Goal: Task Accomplishment & Management: Use online tool/utility

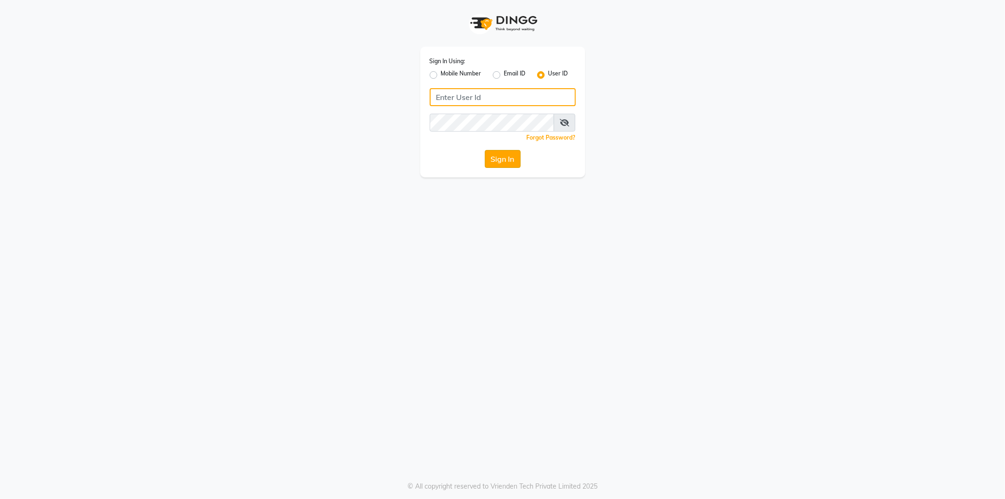
type input "9354158883"
click at [504, 159] on button "Sign In" at bounding box center [503, 159] width 36 height 18
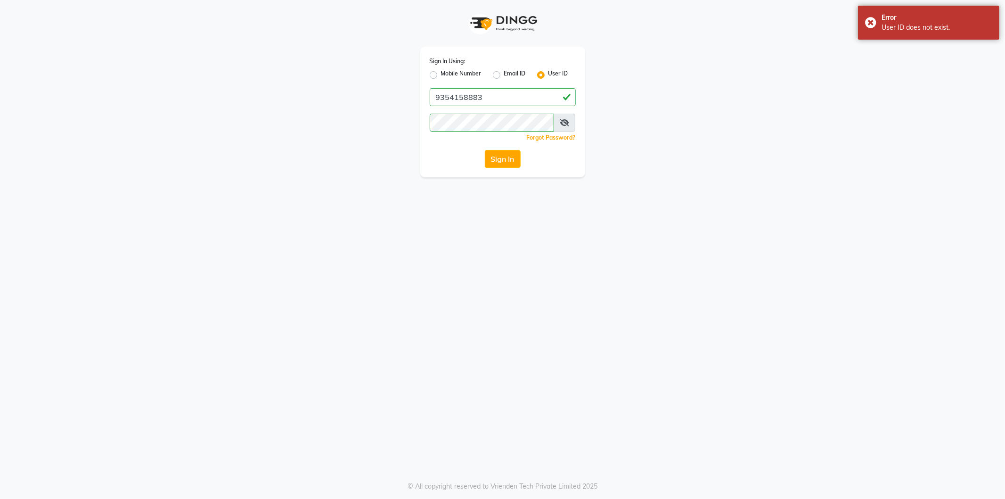
click at [441, 74] on label "Mobile Number" at bounding box center [461, 74] width 41 height 11
click at [441, 74] on input "Mobile Number" at bounding box center [444, 72] width 6 height 6
radio input "true"
radio input "false"
click at [476, 100] on input "Username" at bounding box center [518, 97] width 114 height 18
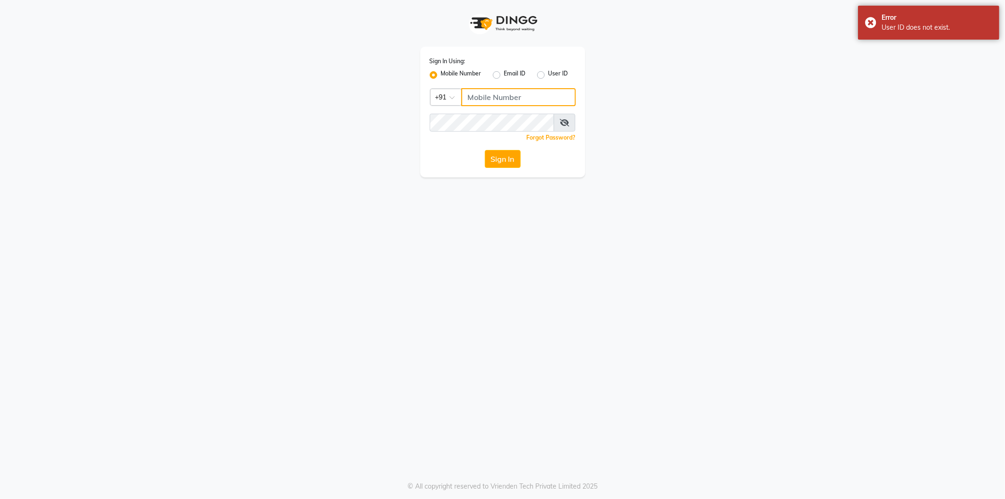
type input "9354158883"
click at [506, 163] on button "Sign In" at bounding box center [503, 159] width 36 height 18
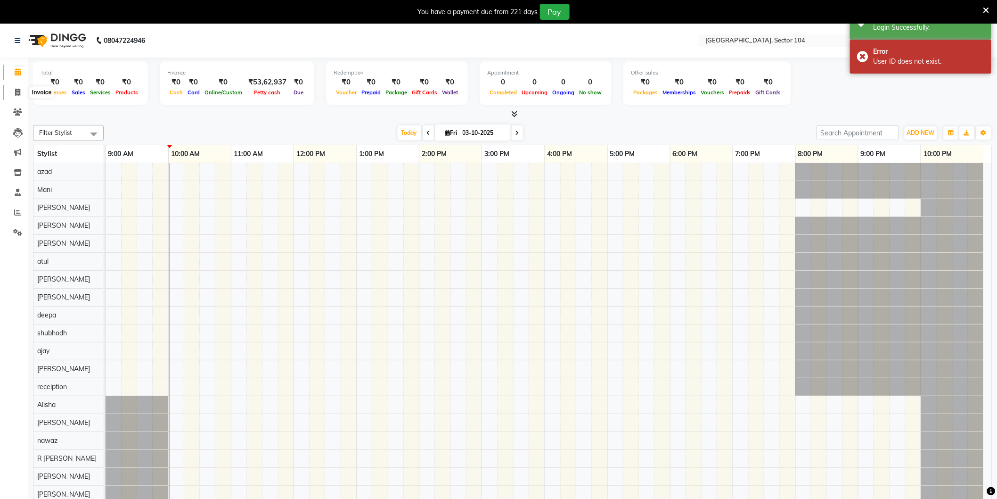
click at [19, 94] on icon at bounding box center [17, 92] width 5 height 7
select select "service"
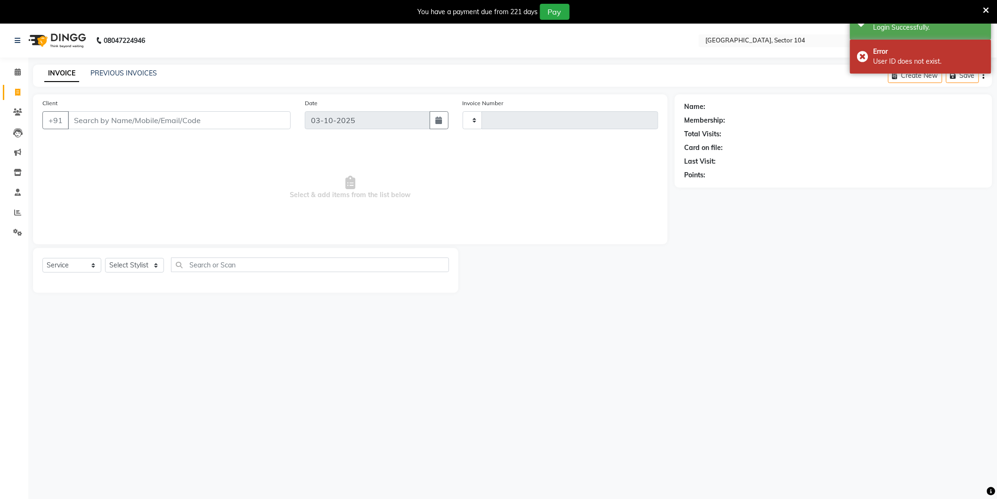
type input "4254"
select select "4009"
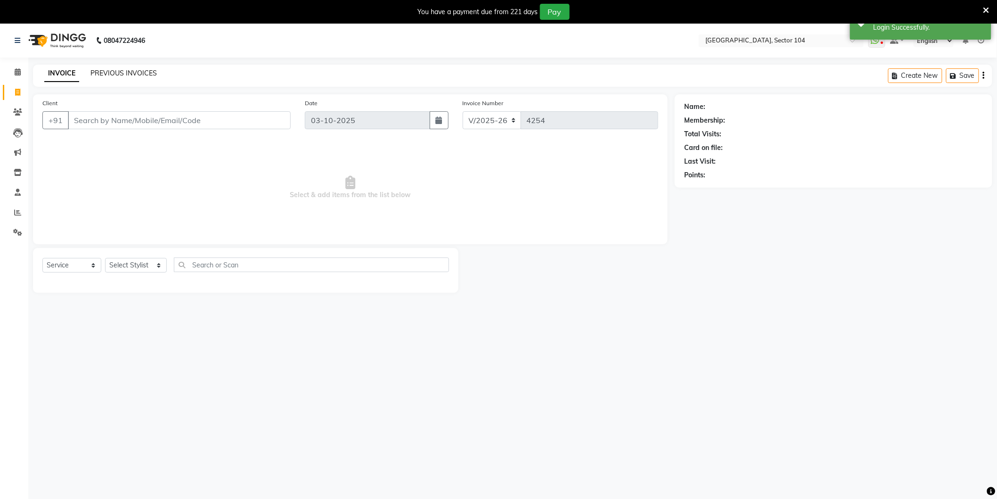
click at [148, 69] on link "PREVIOUS INVOICES" at bounding box center [123, 73] width 66 height 8
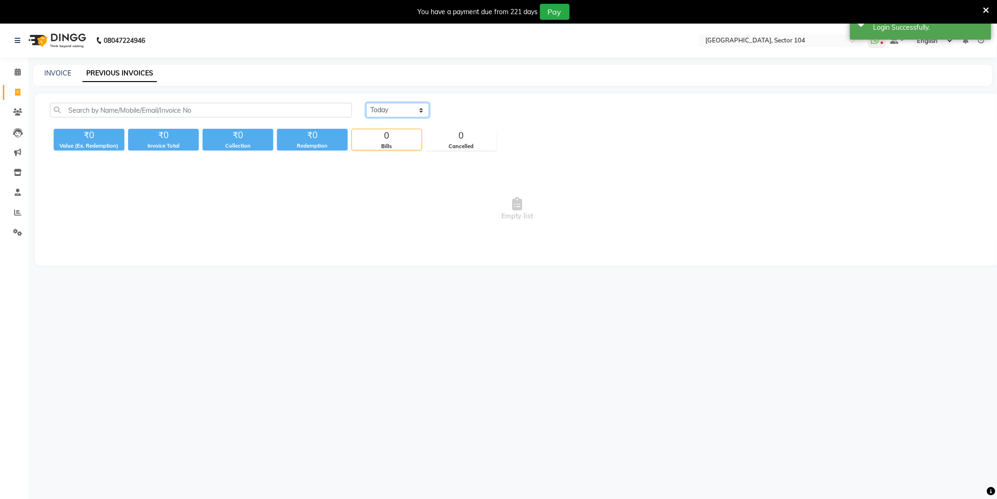
click at [377, 112] on select "[DATE] [DATE] Custom Range" at bounding box center [397, 110] width 63 height 15
select select "[DATE]"
click at [366, 103] on select "[DATE] [DATE] Custom Range" at bounding box center [397, 110] width 63 height 15
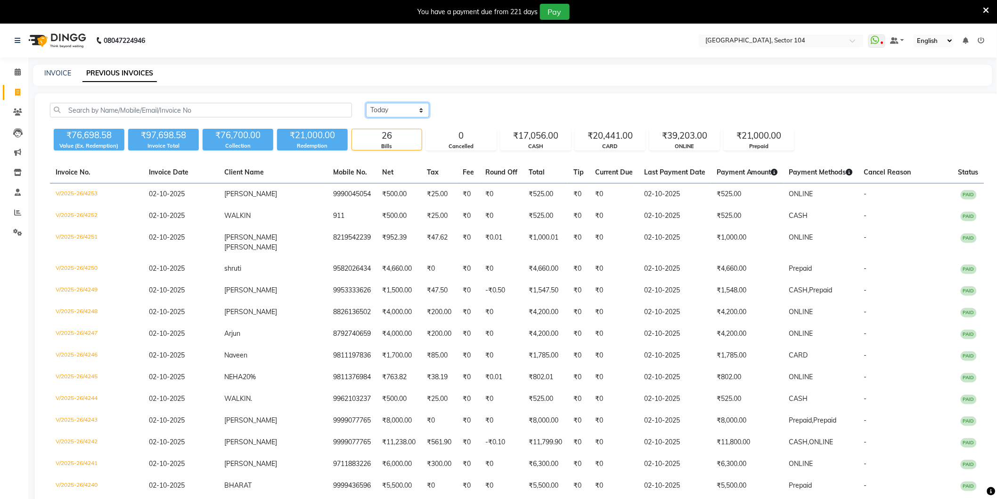
click at [391, 109] on select "[DATE] [DATE] Custom Range" at bounding box center [397, 110] width 63 height 15
click at [483, 108] on div "[DATE] [DATE] Custom Range" at bounding box center [675, 110] width 618 height 15
click at [17, 212] on icon at bounding box center [17, 212] width 7 height 7
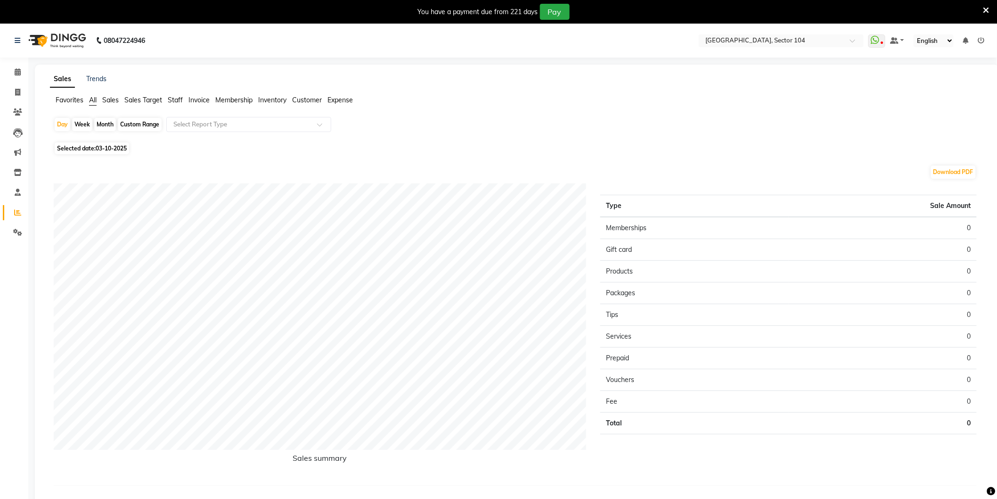
click at [175, 99] on span "Staff" at bounding box center [175, 100] width 15 height 8
click at [106, 123] on div "Month" at bounding box center [105, 124] width 22 height 13
select select "10"
select select "2025"
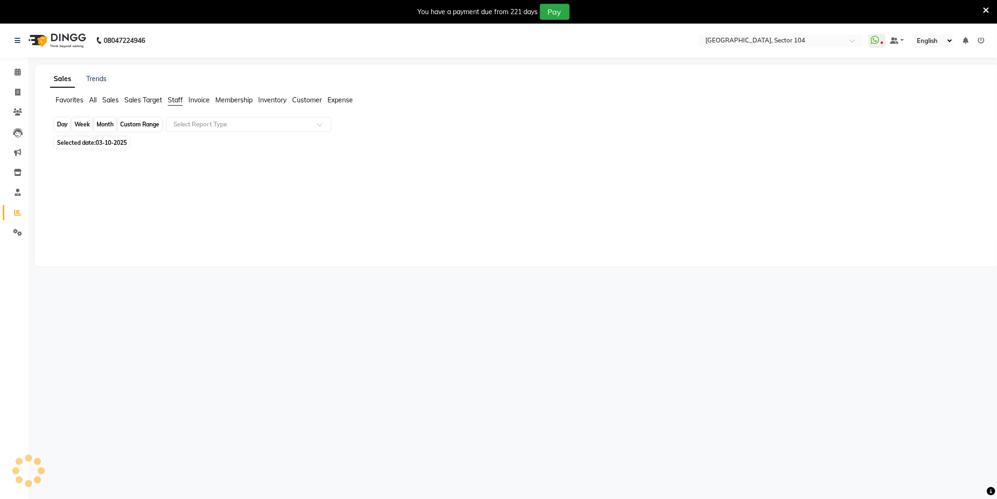
click at [106, 125] on div "Month" at bounding box center [105, 124] width 22 height 13
select select "10"
select select "2025"
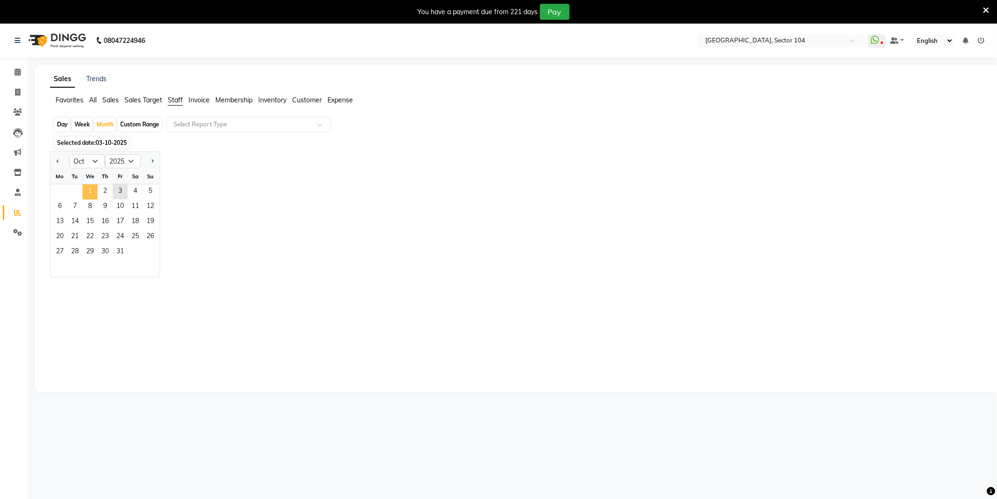
click at [92, 190] on span "1" at bounding box center [89, 191] width 15 height 15
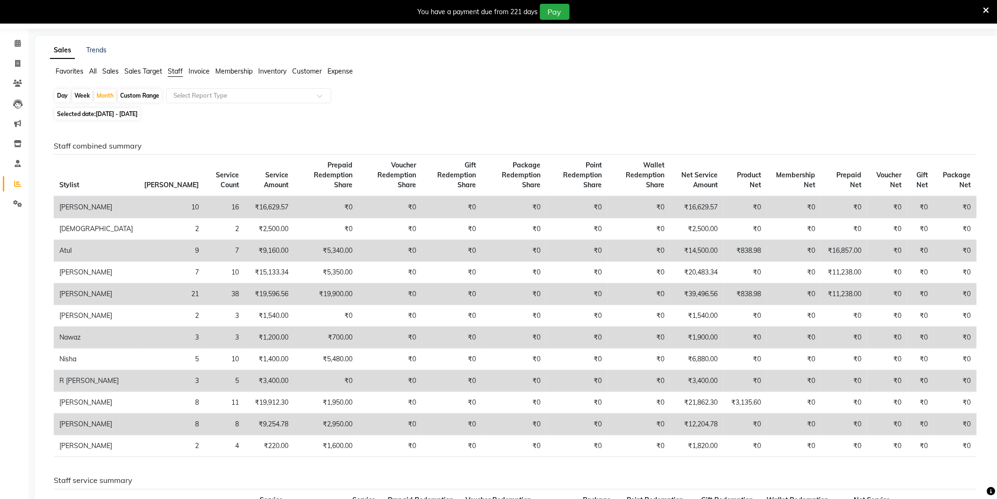
scroll to position [41, 0]
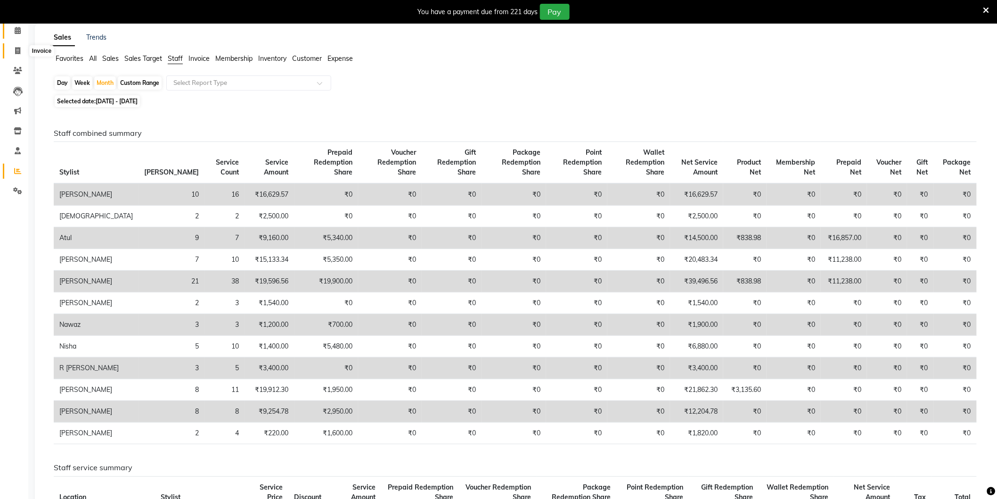
click at [16, 50] on icon at bounding box center [17, 50] width 5 height 7
select select "service"
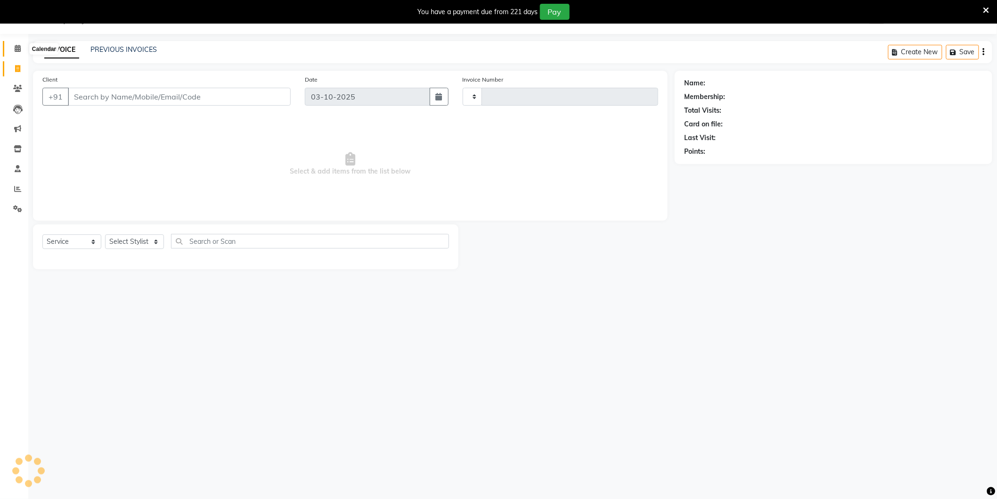
scroll to position [24, 0]
type input "4254"
select select "4009"
